Goal: Task Accomplishment & Management: Manage account settings

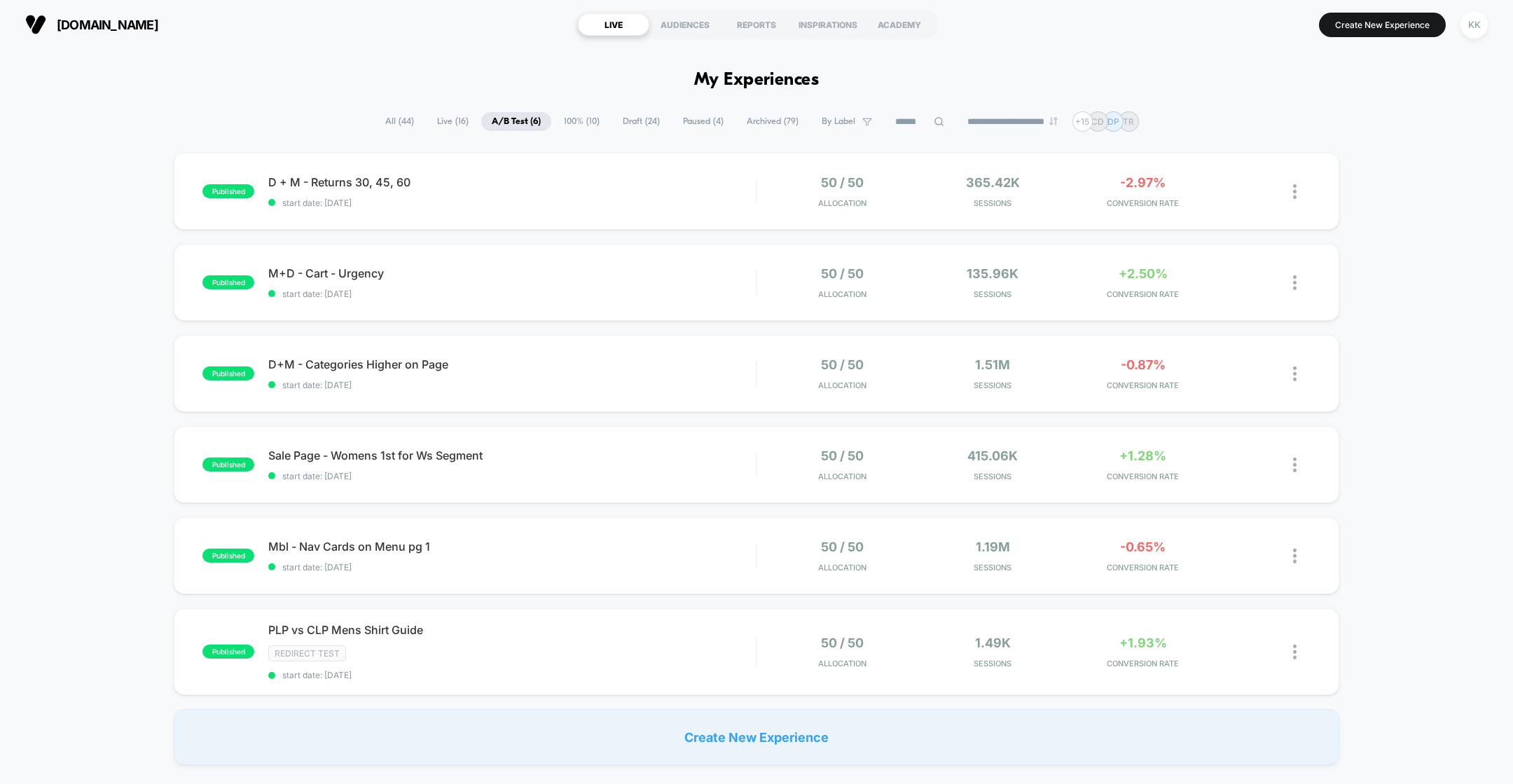
click at [1465, 218] on div "published D + M - Returns 30, 45, 60 start date: [DATE] 50 / 50 Allocation 365.…" at bounding box center [756, 459] width 1513 height 613
click at [596, 182] on span "D + M - Returns 30, 45, 60 Click to edit experience details" at bounding box center [512, 182] width 488 height 14
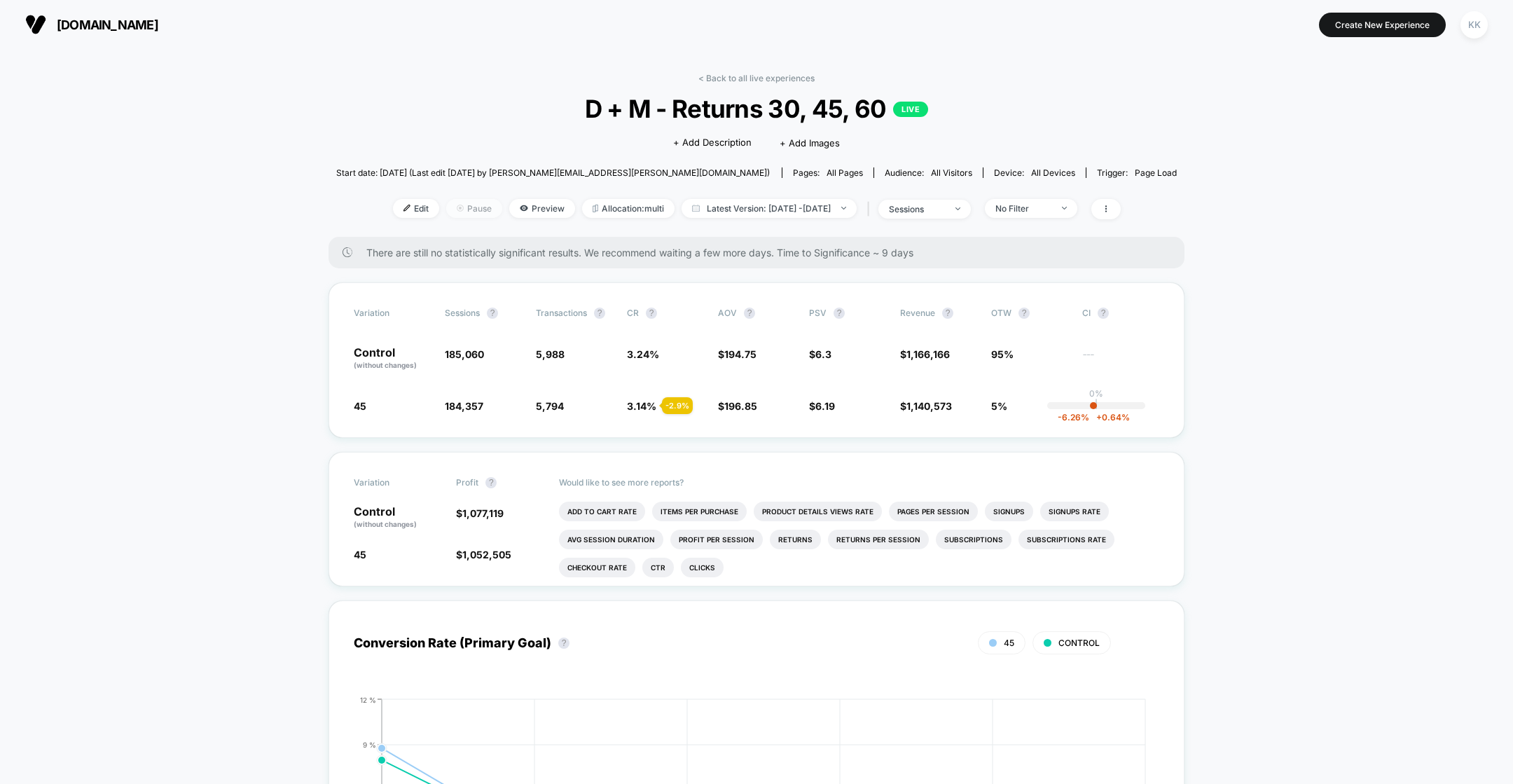
click at [462, 213] on span "Pause" at bounding box center [474, 208] width 56 height 19
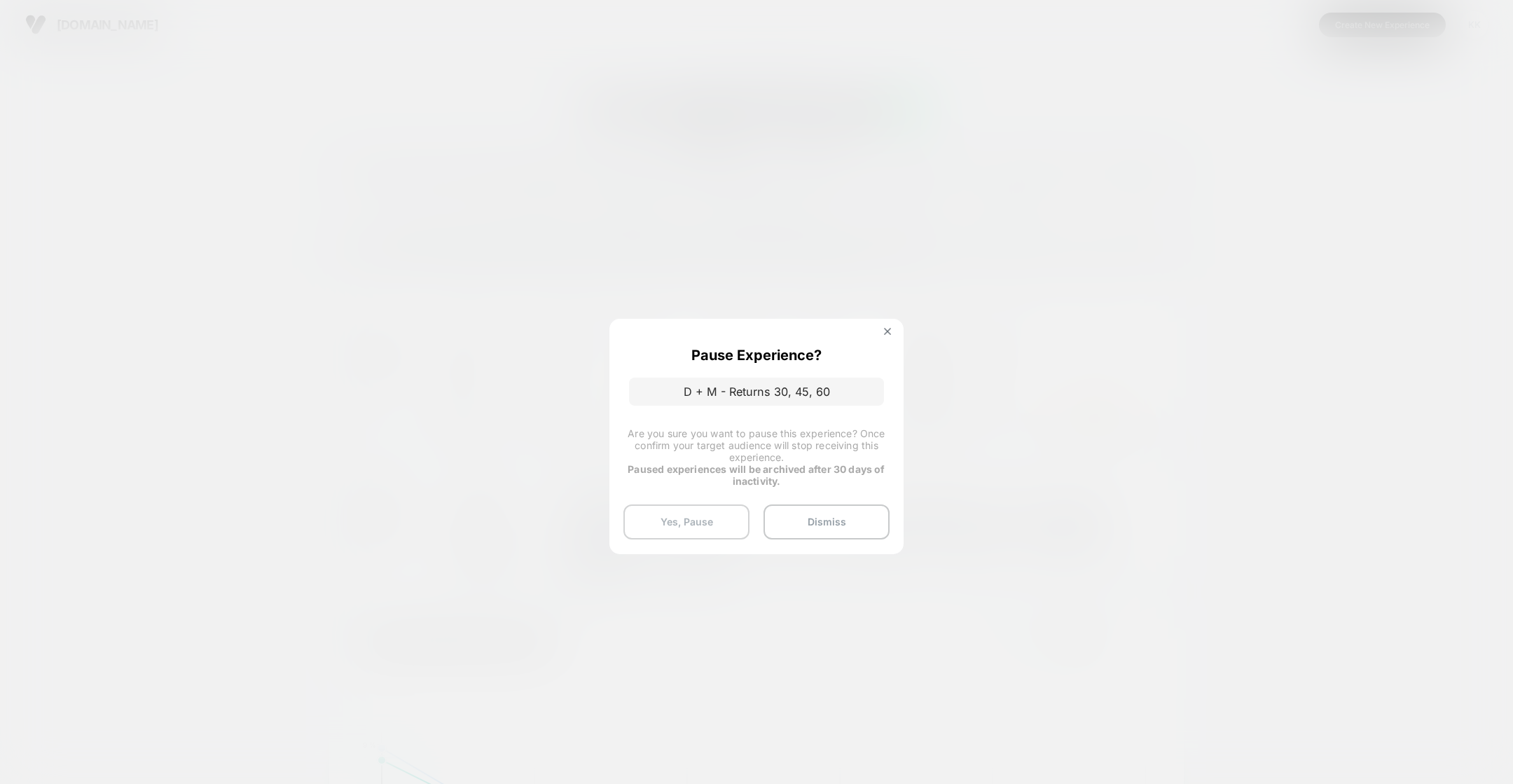
click at [703, 532] on button "Yes, Pause" at bounding box center [686, 521] width 126 height 35
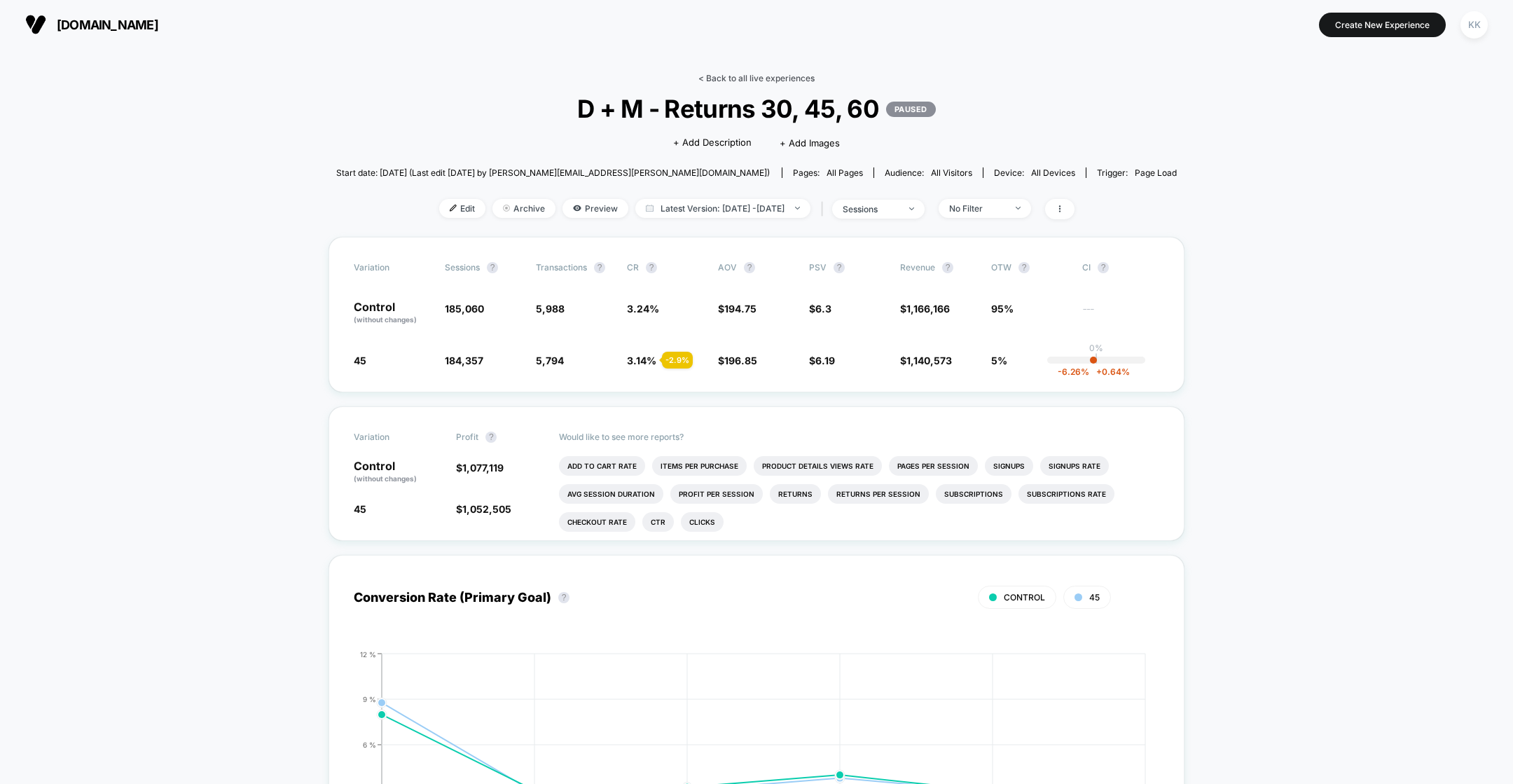
click at [732, 76] on link "< Back to all live experiences" at bounding box center [756, 78] width 116 height 11
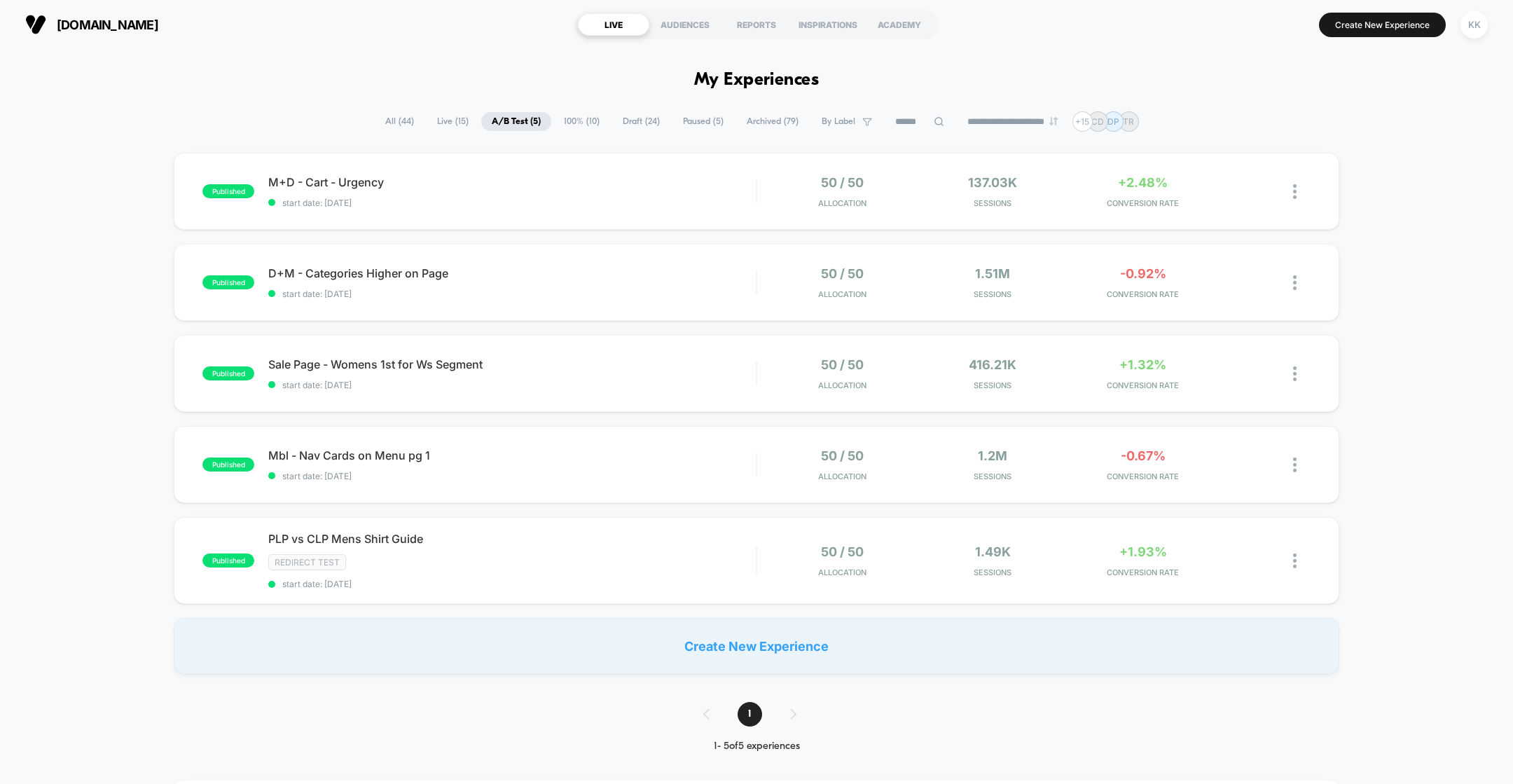
click at [65, 445] on div "published M+D - Cart - Urgency start date: [DATE] 50 / 50 Allocation 137.03k Se…" at bounding box center [756, 413] width 1513 height 521
